Goal: Check status: Check status

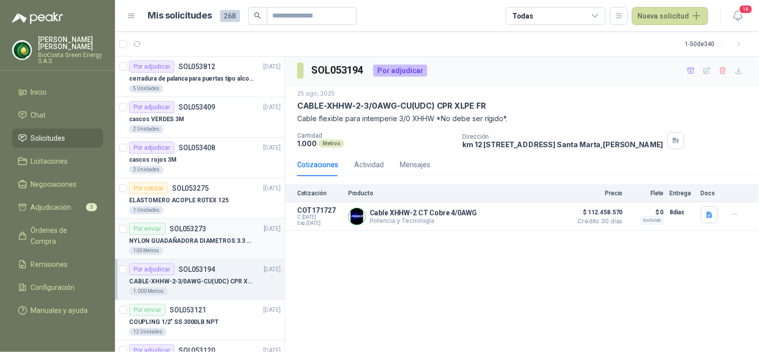
click at [180, 191] on div "Por adjudicar SOL053812 [DATE] cerradura de palanca para puertas tipo alcoba ma…" at bounding box center [200, 205] width 170 height 296
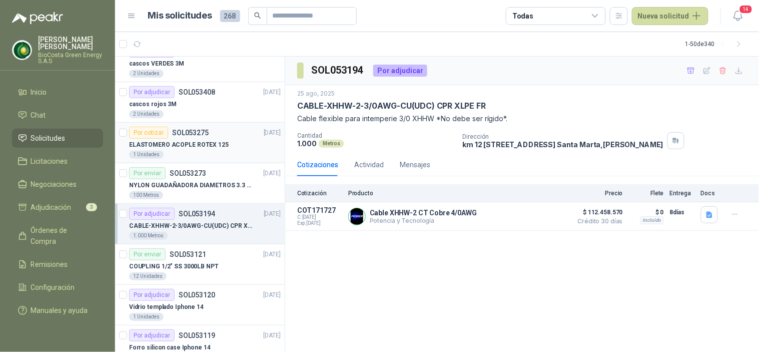
click at [170, 143] on p "ELASTOMERO ACOPLE ROTEX 125" at bounding box center [179, 145] width 100 height 10
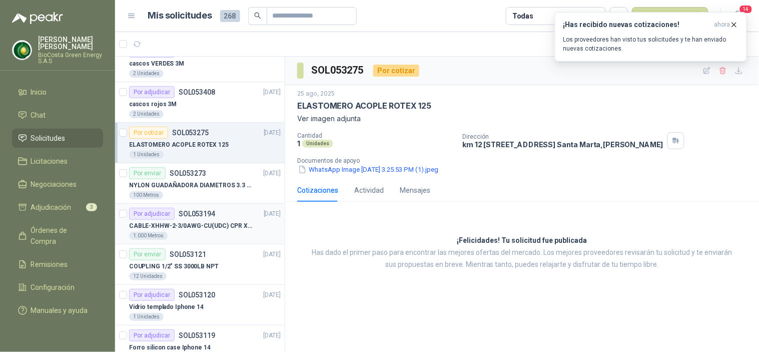
click at [165, 224] on p "CABLE-XHHW-2-3/0AWG-CU(UDC) CPR XLPE FR" at bounding box center [191, 226] width 125 height 10
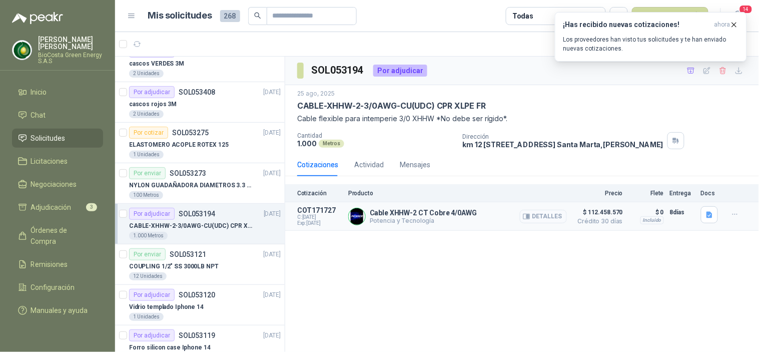
click at [529, 216] on icon "button" at bounding box center [528, 216] width 3 height 4
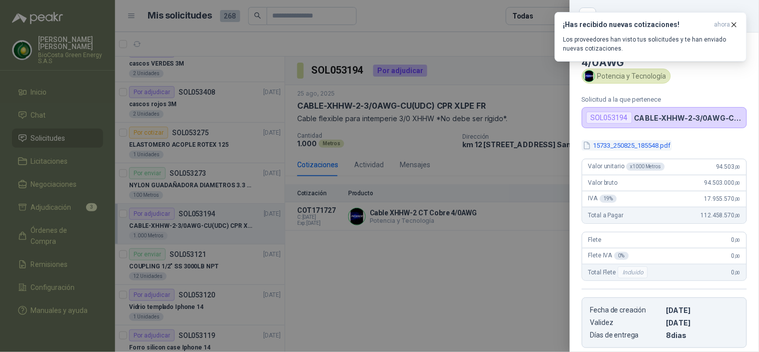
click at [616, 143] on button "15733_250825_185548.pdf" at bounding box center [627, 145] width 90 height 11
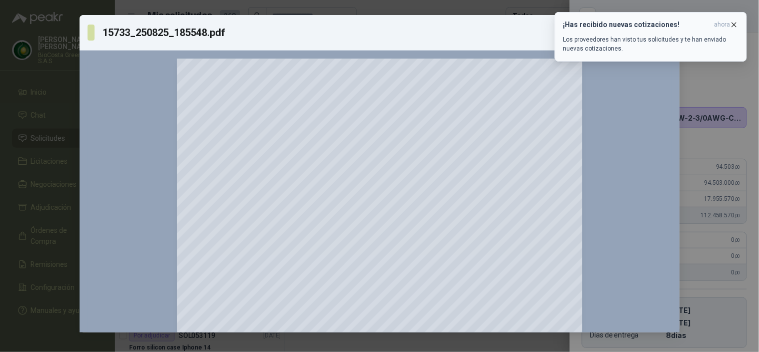
click at [735, 18] on button "¡Has recibido nuevas cotizaciones! ahora Los proveedores han visto tus solicitu…" at bounding box center [651, 37] width 192 height 50
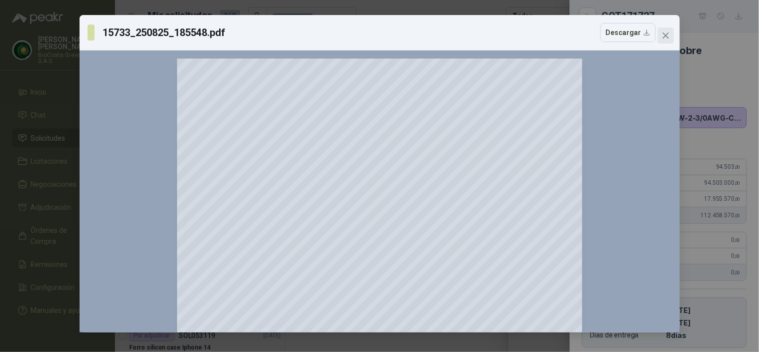
click at [668, 32] on icon "close" at bounding box center [666, 36] width 8 height 8
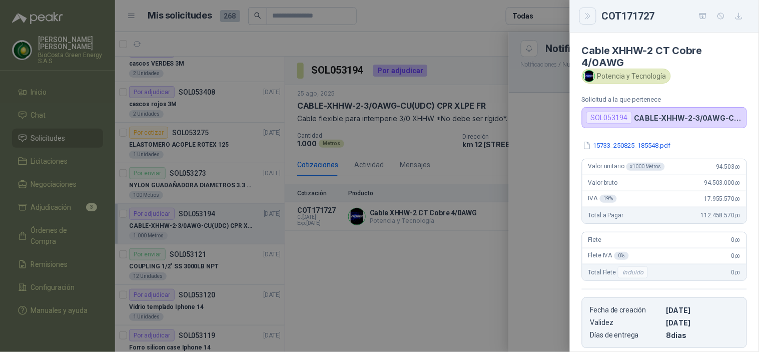
click at [591, 15] on icon "Close" at bounding box center [588, 16] width 9 height 9
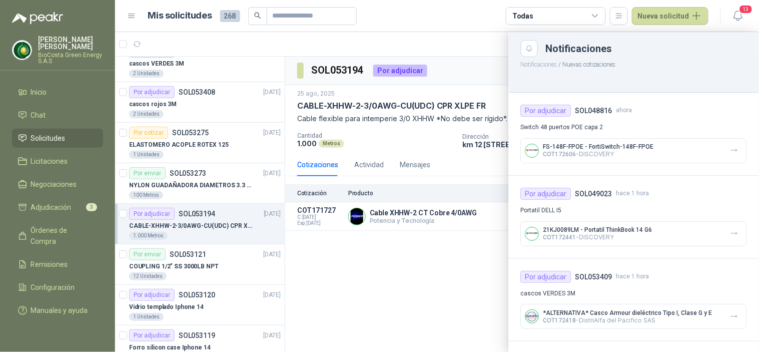
click at [356, 294] on div at bounding box center [437, 192] width 644 height 320
